Goal: Task Accomplishment & Management: Manage account settings

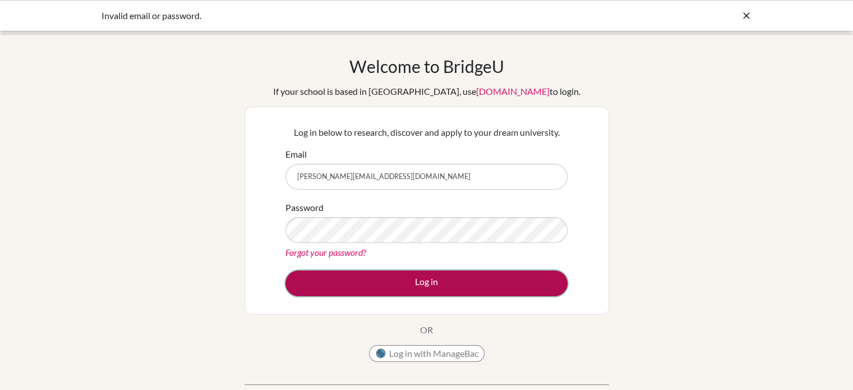
click at [357, 276] on button "Log in" at bounding box center [426, 283] width 282 height 26
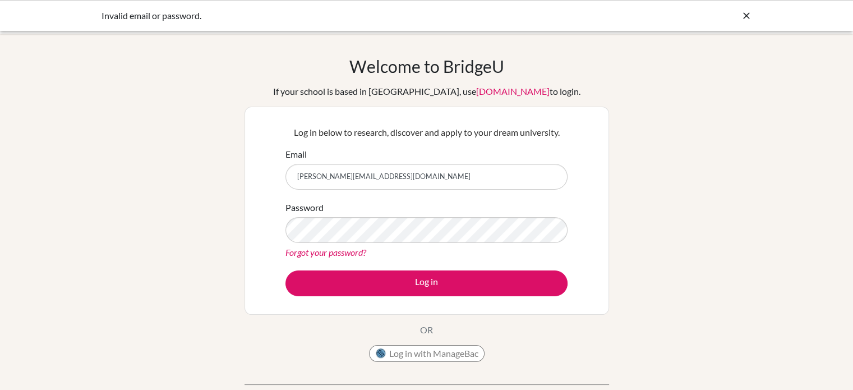
click at [339, 247] on link "Forgot your password?" at bounding box center [325, 252] width 81 height 11
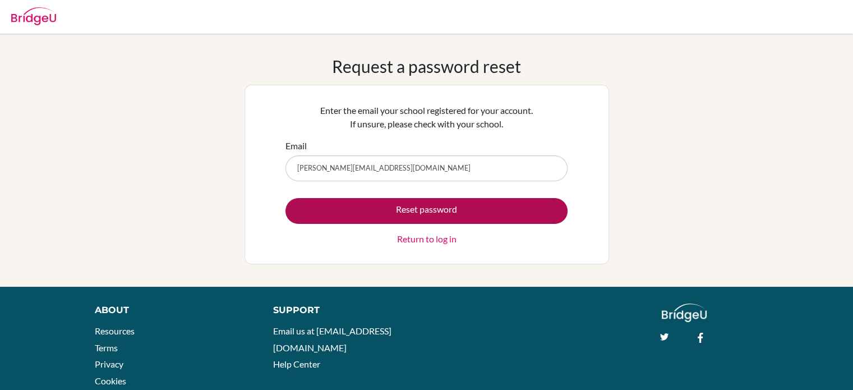
type input "[PERSON_NAME][EMAIL_ADDRESS][DOMAIN_NAME]"
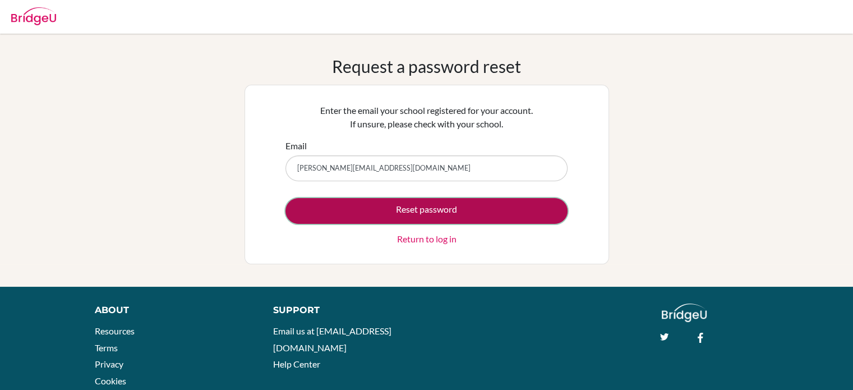
click at [298, 206] on button "Reset password" at bounding box center [426, 211] width 282 height 26
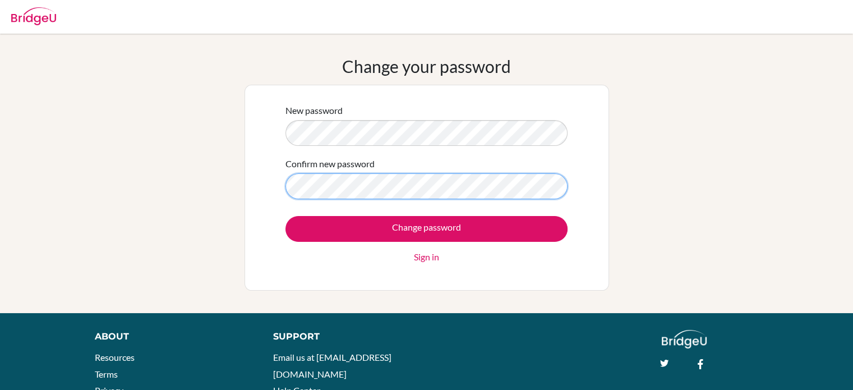
click at [285, 216] on input "Change password" at bounding box center [426, 229] width 282 height 26
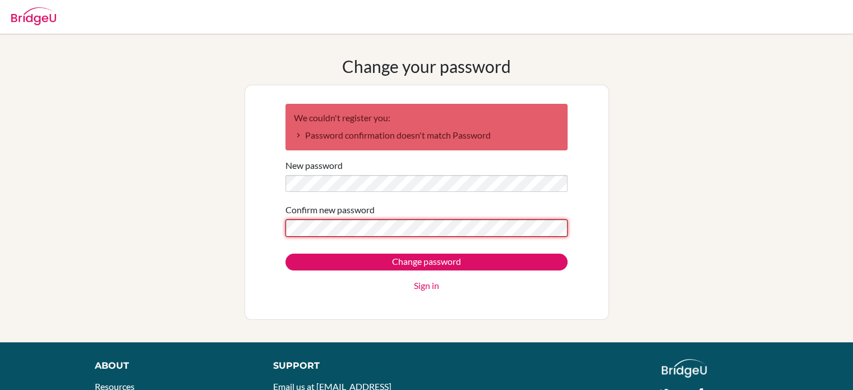
click at [285, 253] on input "Change password" at bounding box center [426, 261] width 282 height 17
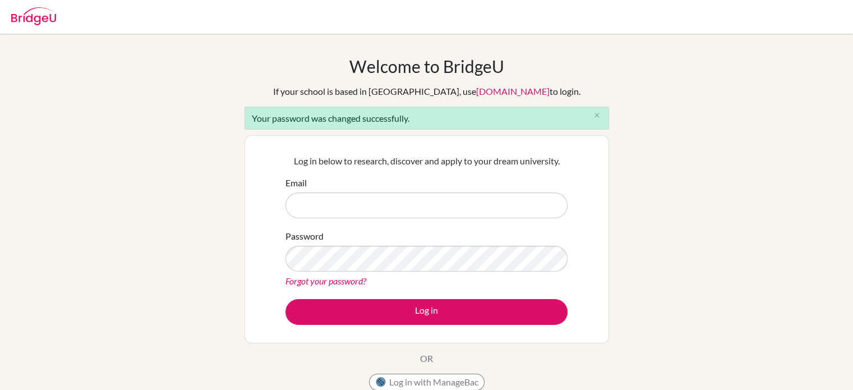
type input "[PERSON_NAME][EMAIL_ADDRESS][DOMAIN_NAME]"
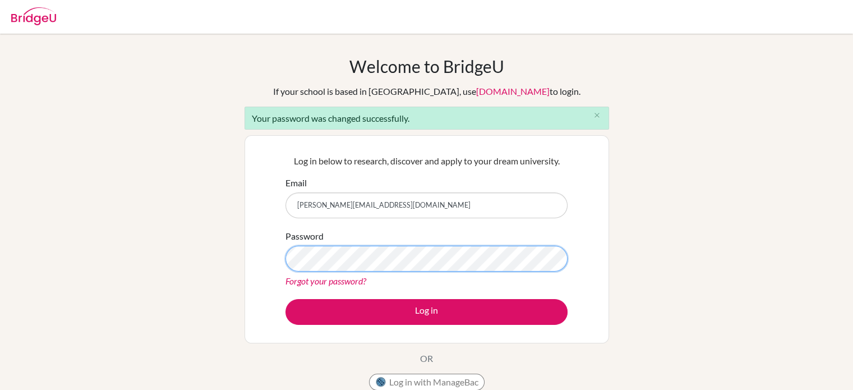
click at [285, 299] on button "Log in" at bounding box center [426, 312] width 282 height 26
